Goal: Task Accomplishment & Management: Manage account settings

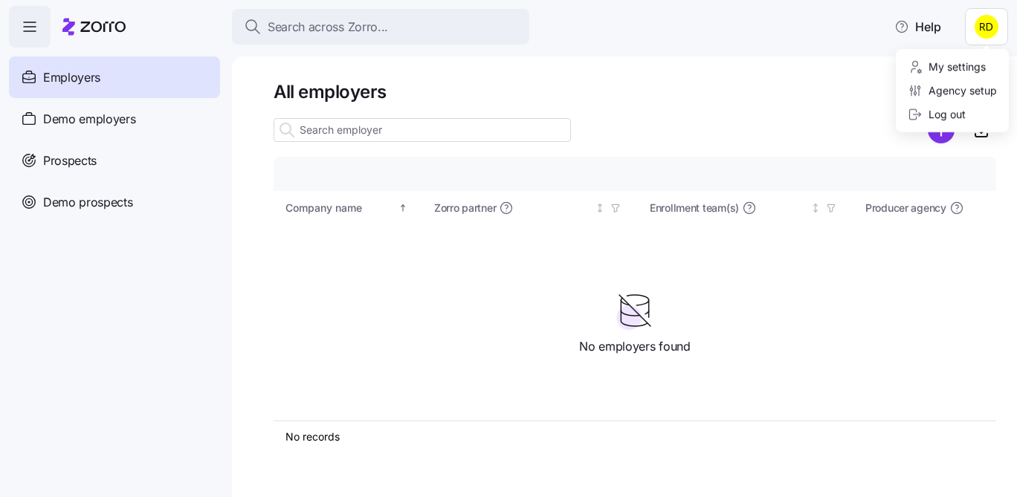
click at [979, 25] on html "Search across Zorro... Help Employers Demo employers Prospects Demo prospects A…" at bounding box center [508, 244] width 1017 height 488
click at [685, 89] on html "Search across Zorro... Help Employers Demo employers Prospects Demo prospects A…" at bounding box center [508, 244] width 1017 height 488
click at [994, 30] on html "Search across Zorro... Help Employers Demo employers Prospects Demo prospects A…" at bounding box center [508, 244] width 1017 height 488
click at [959, 63] on div "My settings" at bounding box center [946, 67] width 78 height 16
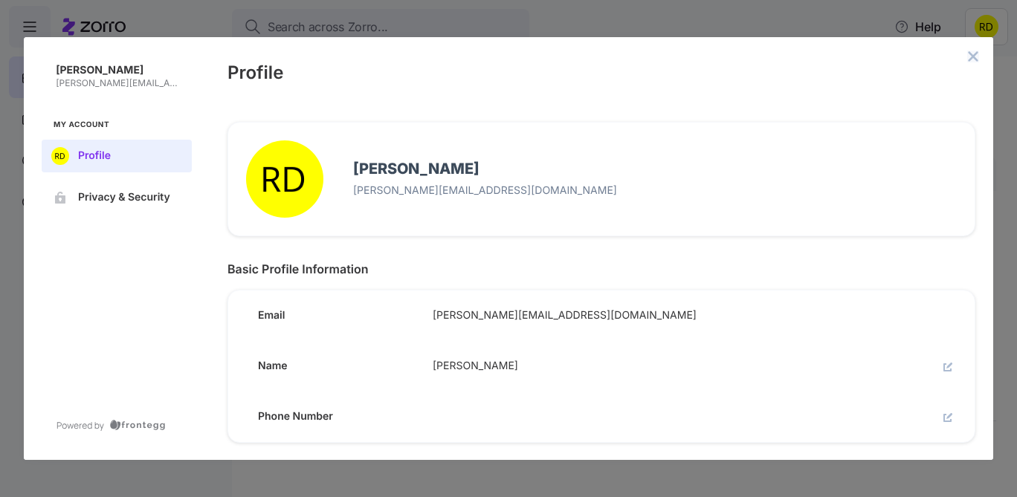
click at [967, 54] on icon "close admin-box" at bounding box center [973, 57] width 12 height 12
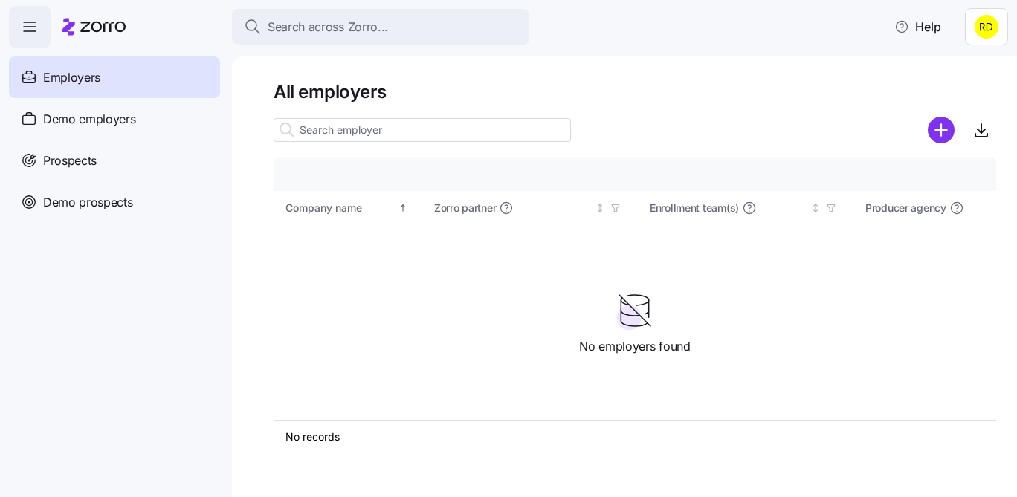
click at [991, 13] on html "Search across Zorro... Help Employers Demo employers Prospects Demo prospects A…" at bounding box center [508, 244] width 1017 height 488
click at [985, 94] on div "Agency setup" at bounding box center [951, 90] width 89 height 16
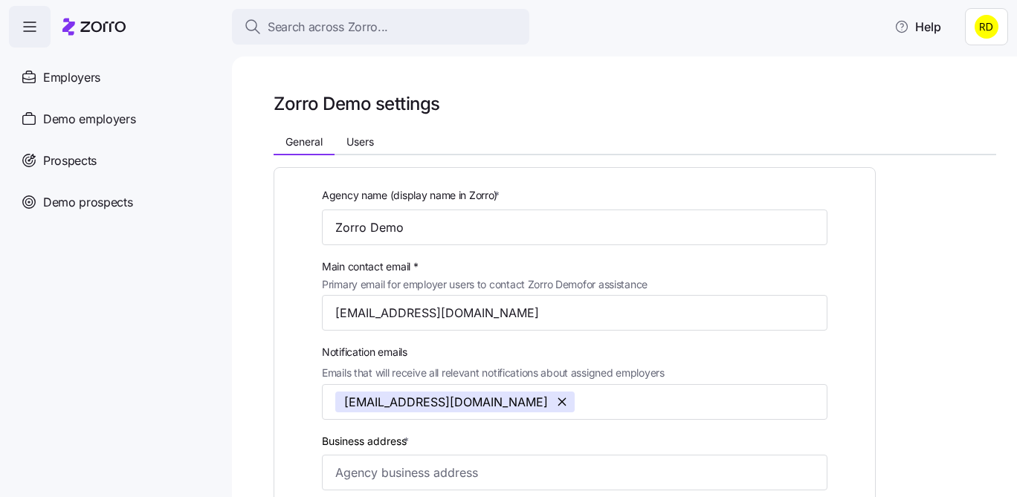
click at [976, 33] on html "Search across Zorro... Help Employers Demo employers Prospects Demo prospects A…" at bounding box center [508, 244] width 1017 height 488
click at [944, 118] on div "Log out" at bounding box center [936, 114] width 58 height 16
